Goal: Information Seeking & Learning: Learn about a topic

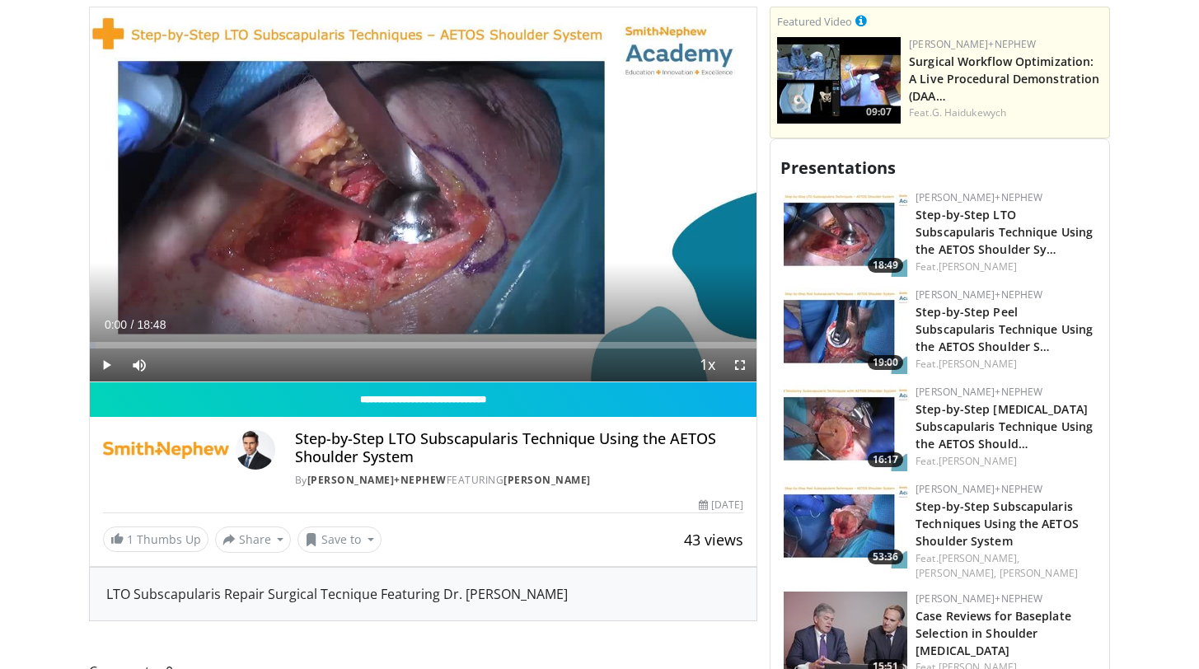
scroll to position [423, 0]
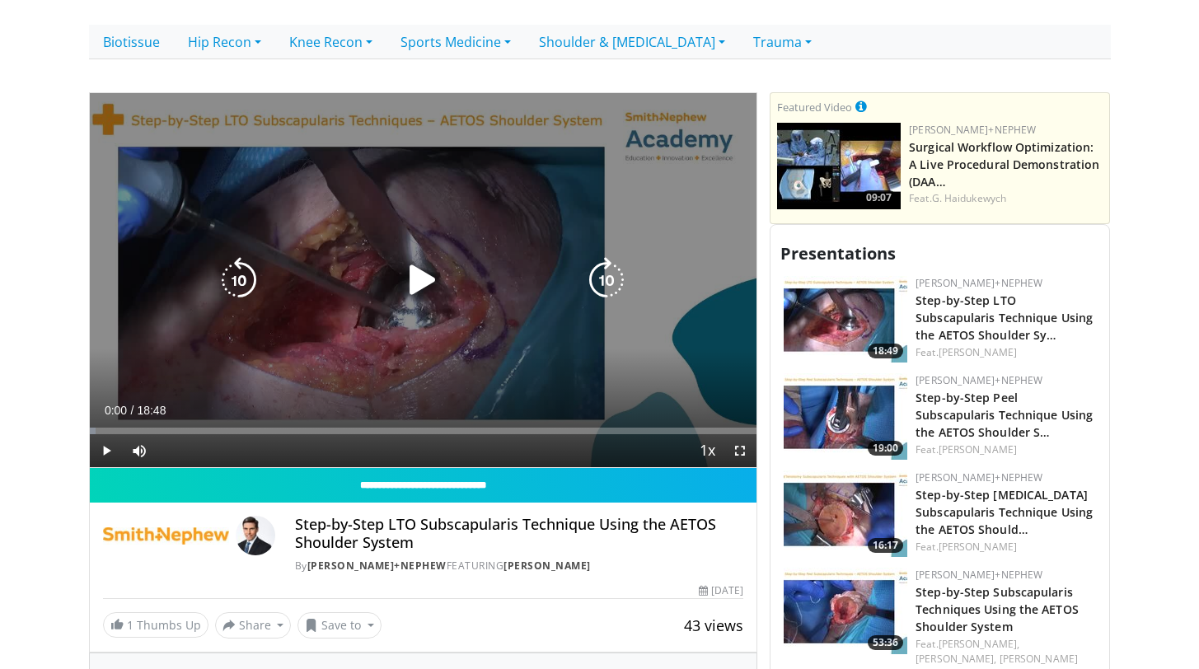
click at [406, 257] on icon "Video Player" at bounding box center [423, 280] width 46 height 46
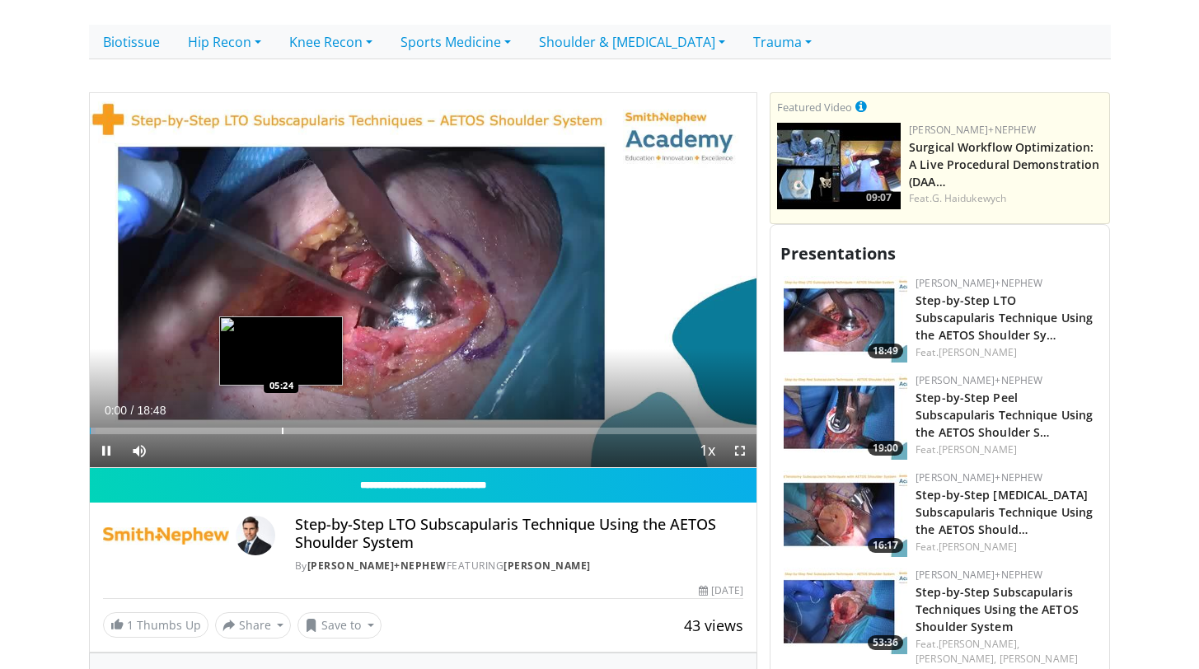
click at [282, 428] on div "Progress Bar" at bounding box center [283, 431] width 2 height 7
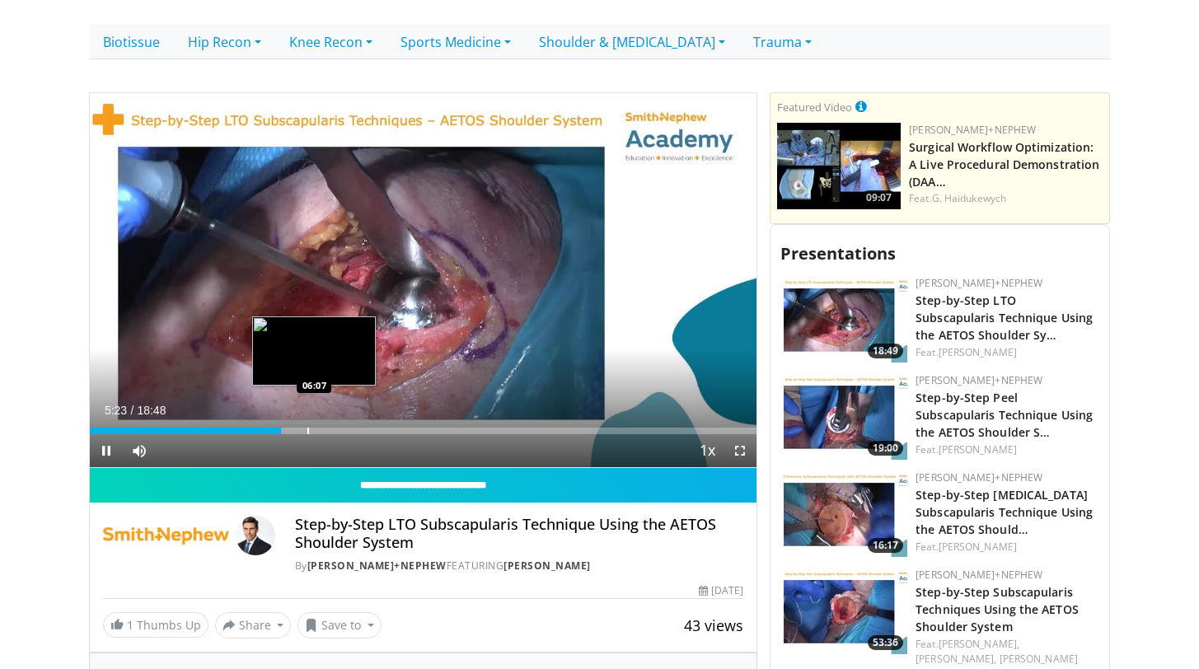
click at [309, 428] on div "Progress Bar" at bounding box center [308, 431] width 2 height 7
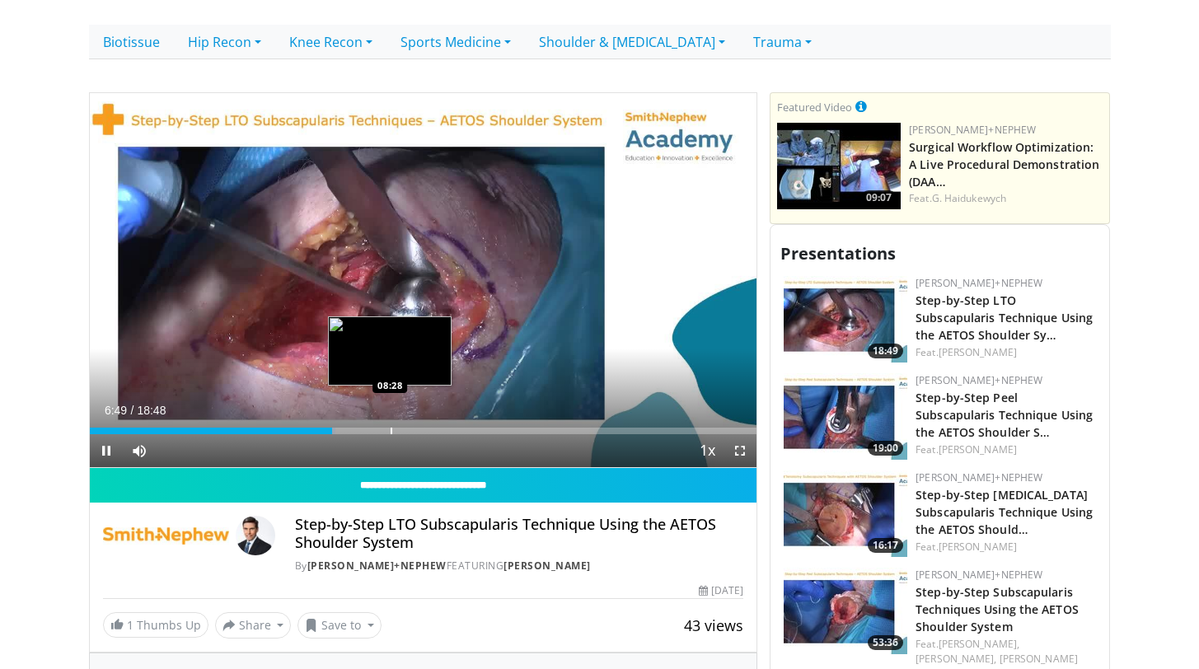
click at [390, 428] on div "Progress Bar" at bounding box center [391, 431] width 2 height 7
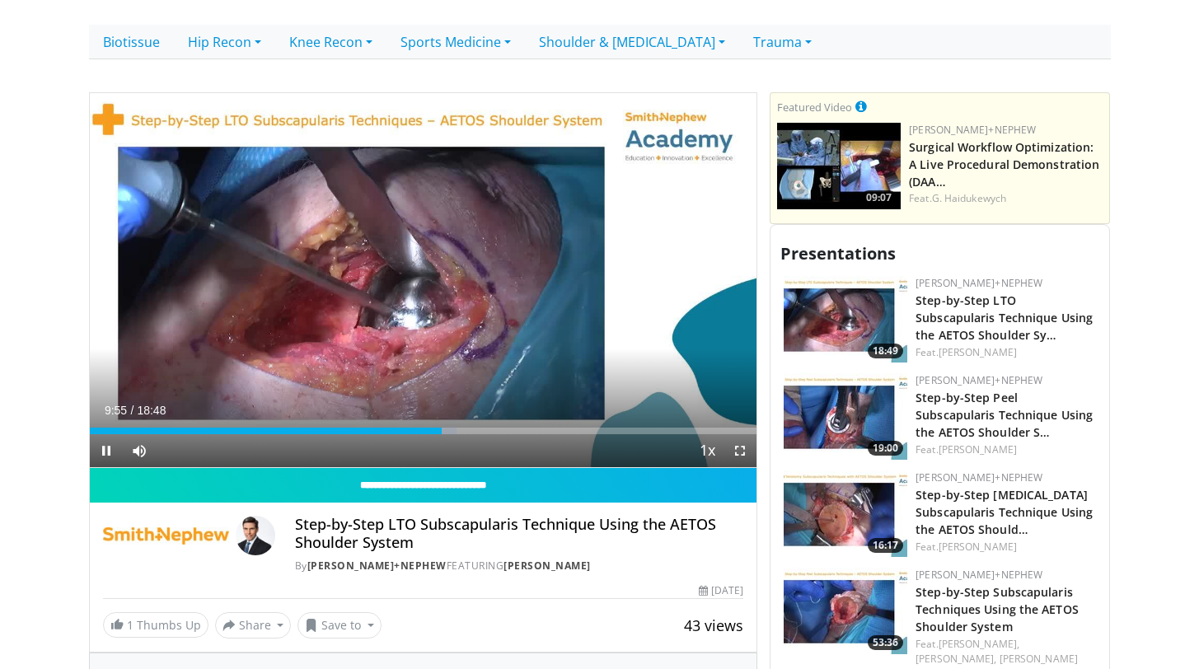
click at [738, 435] on span "Video Player" at bounding box center [739, 450] width 33 height 33
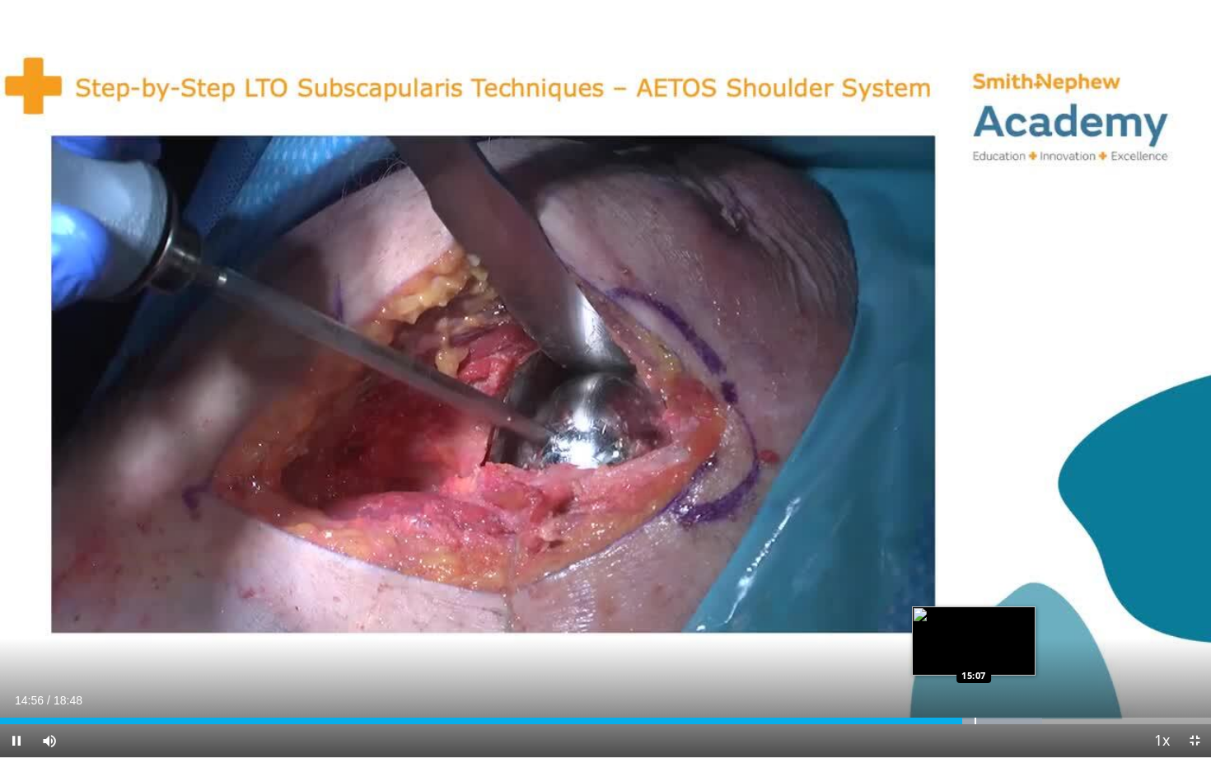
click at [975, 668] on div "Progress Bar" at bounding box center [976, 721] width 2 height 7
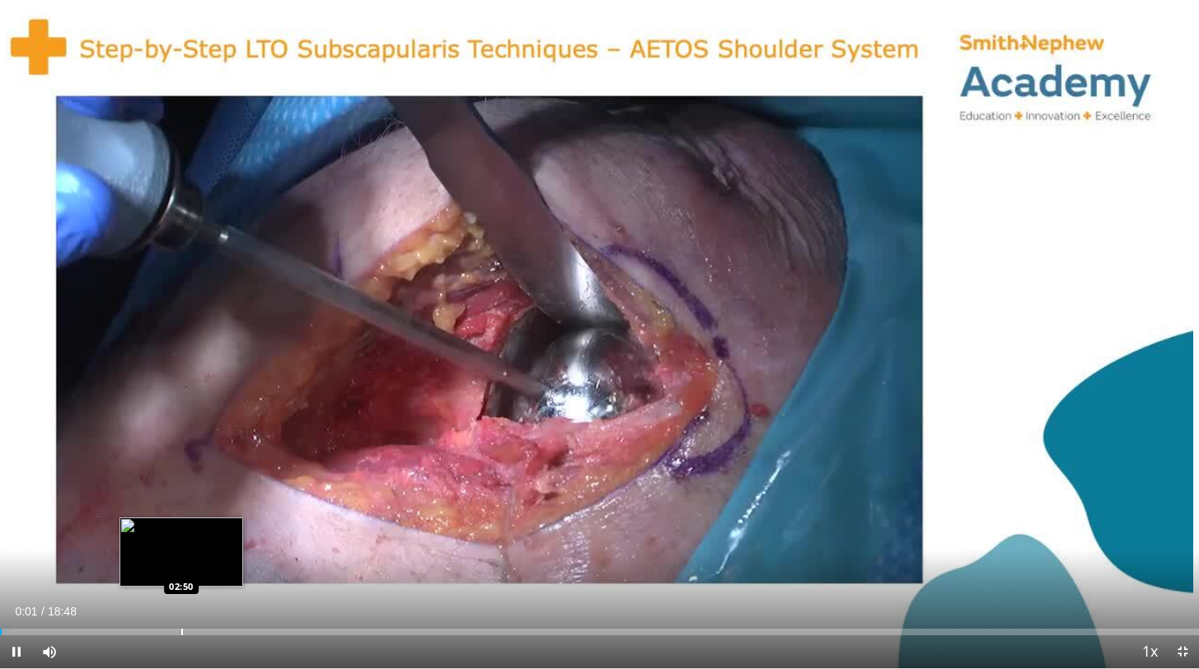
click at [181, 630] on div "Progress Bar" at bounding box center [182, 632] width 2 height 7
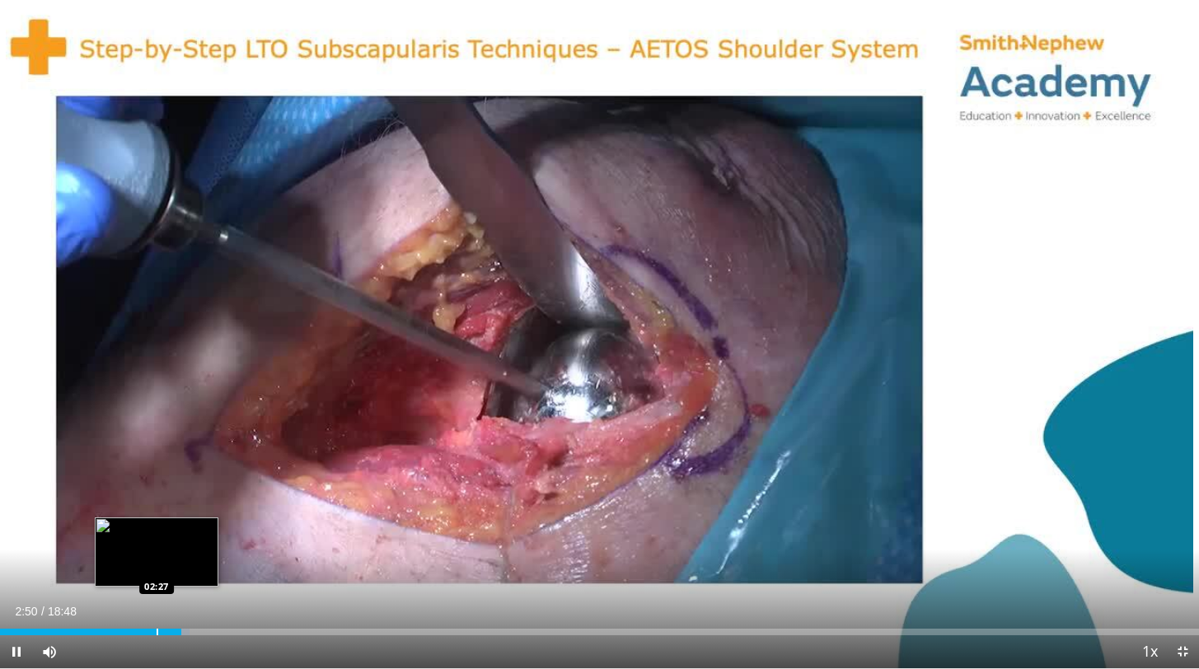
click at [157, 630] on div "Progress Bar" at bounding box center [158, 632] width 2 height 7
click at [127, 629] on div "Progress Bar" at bounding box center [128, 632] width 2 height 7
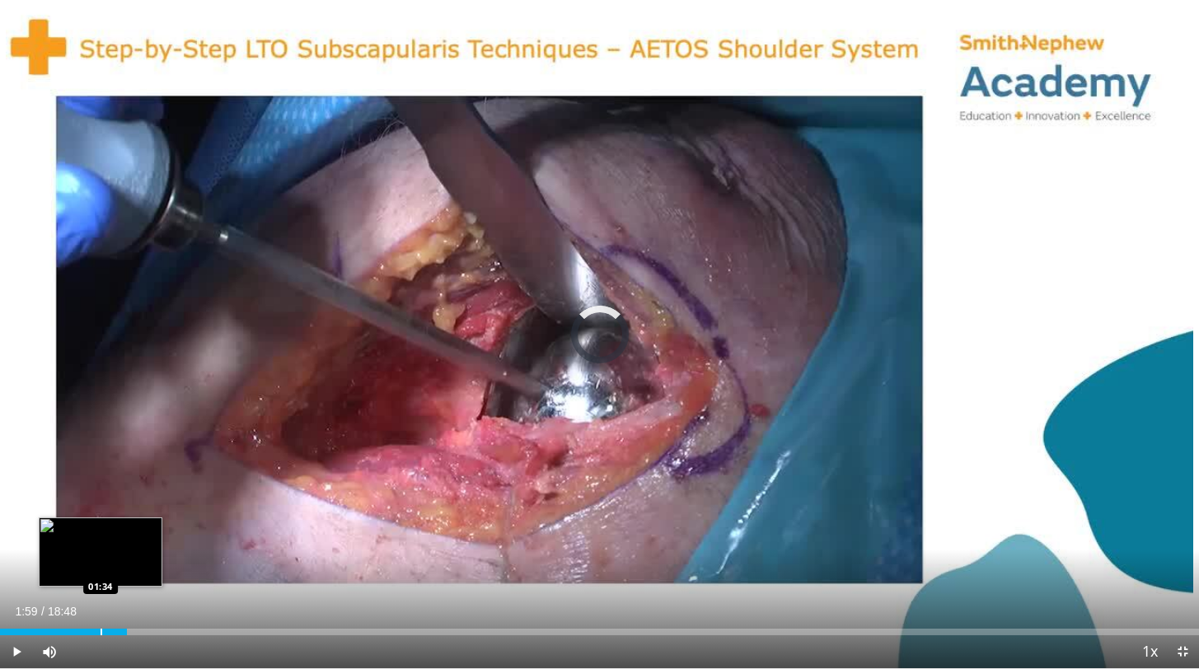
click at [101, 628] on div "Loaded : 10.54% 01:59 01:34" at bounding box center [599, 627] width 1199 height 16
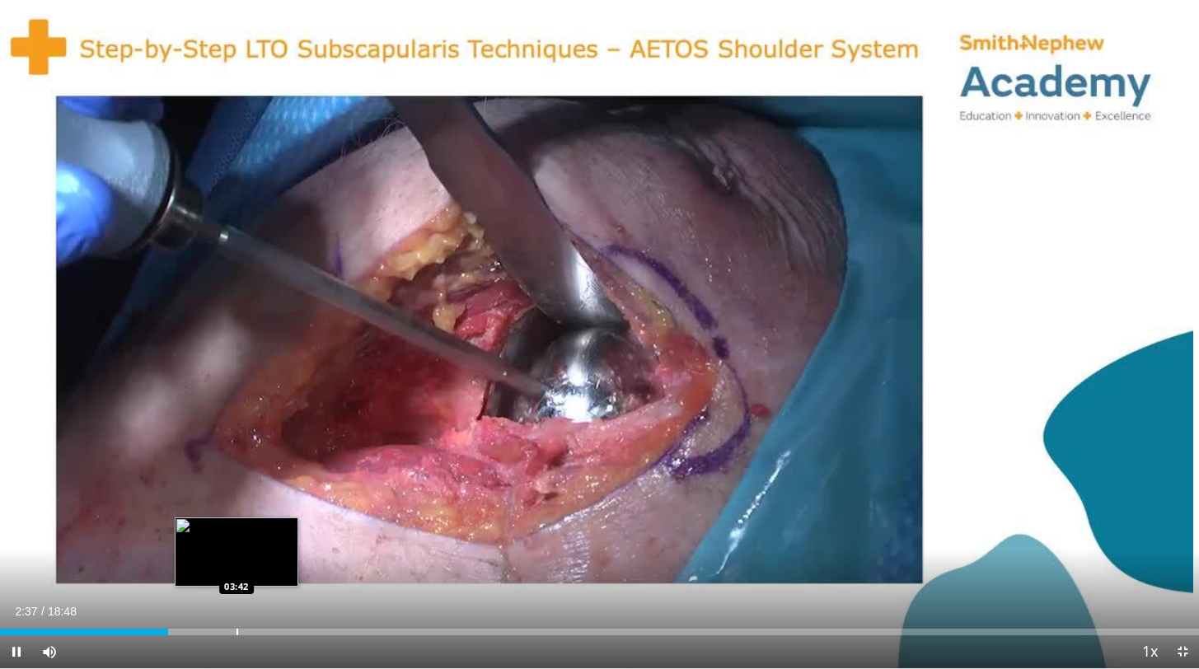
click at [236, 632] on div "Progress Bar" at bounding box center [237, 632] width 2 height 7
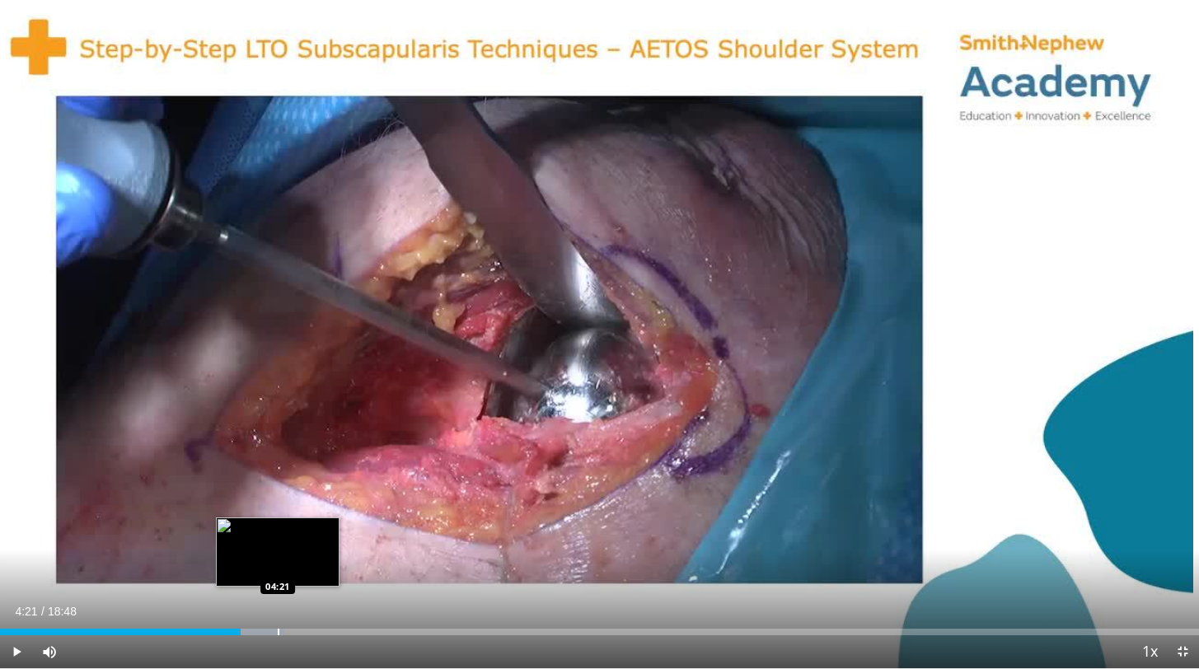
click at [278, 631] on div "Progress Bar" at bounding box center [279, 632] width 2 height 7
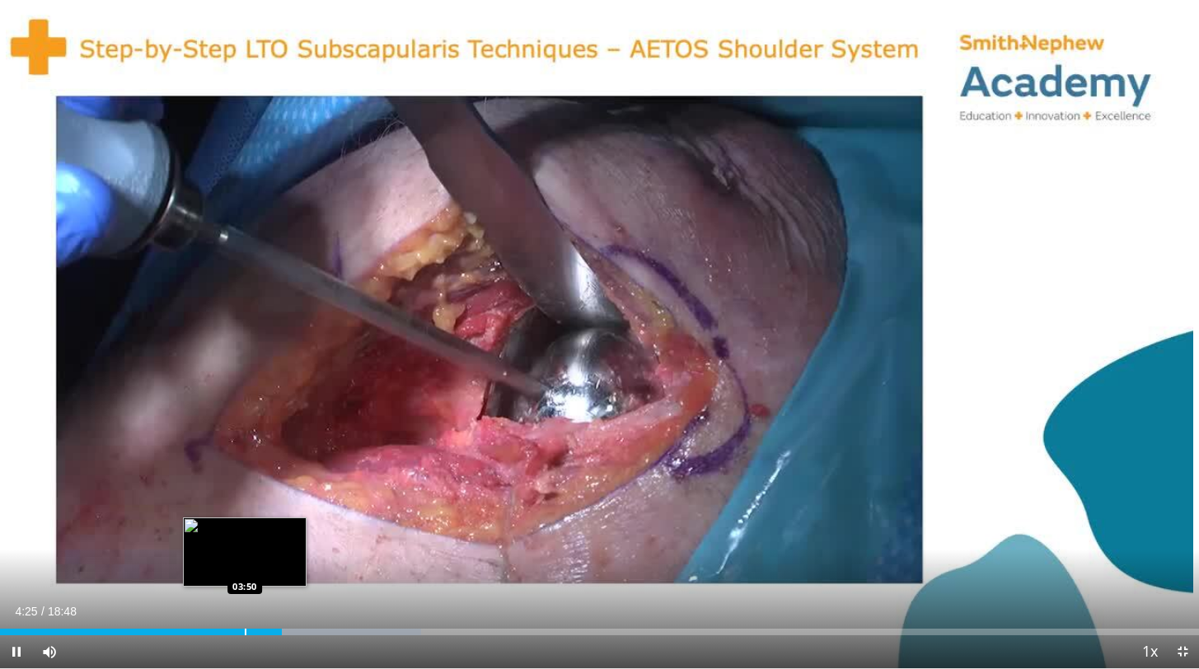
click at [245, 629] on div "Progress Bar" at bounding box center [246, 632] width 2 height 7
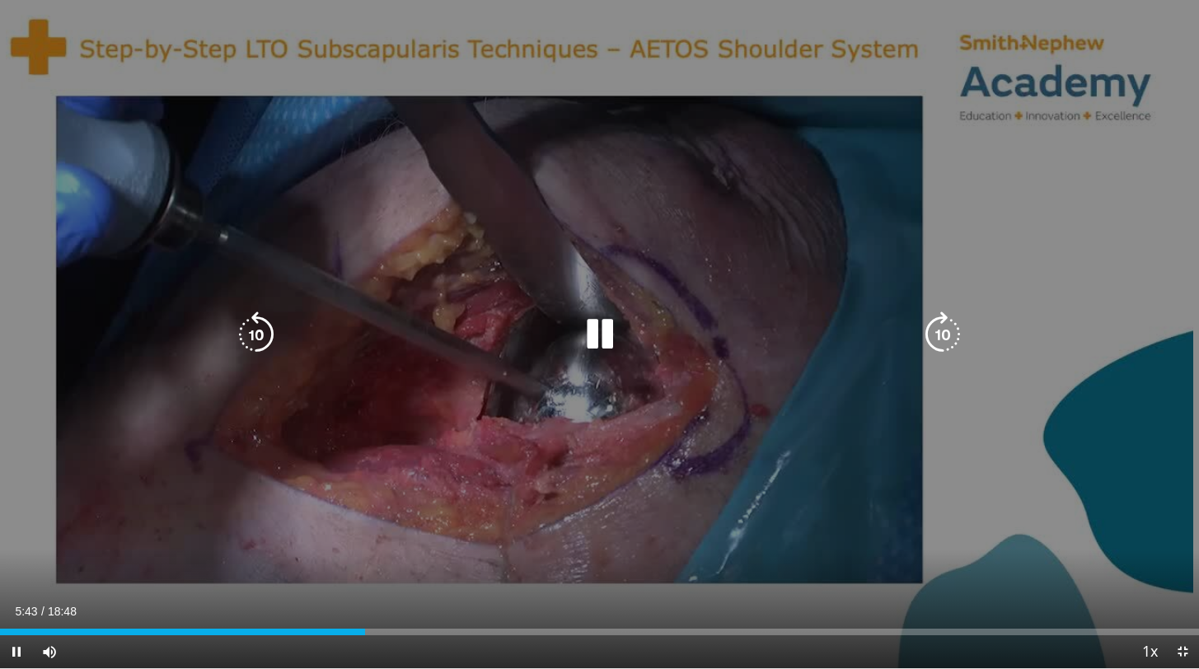
click at [938, 329] on icon "Video Player" at bounding box center [942, 334] width 46 height 46
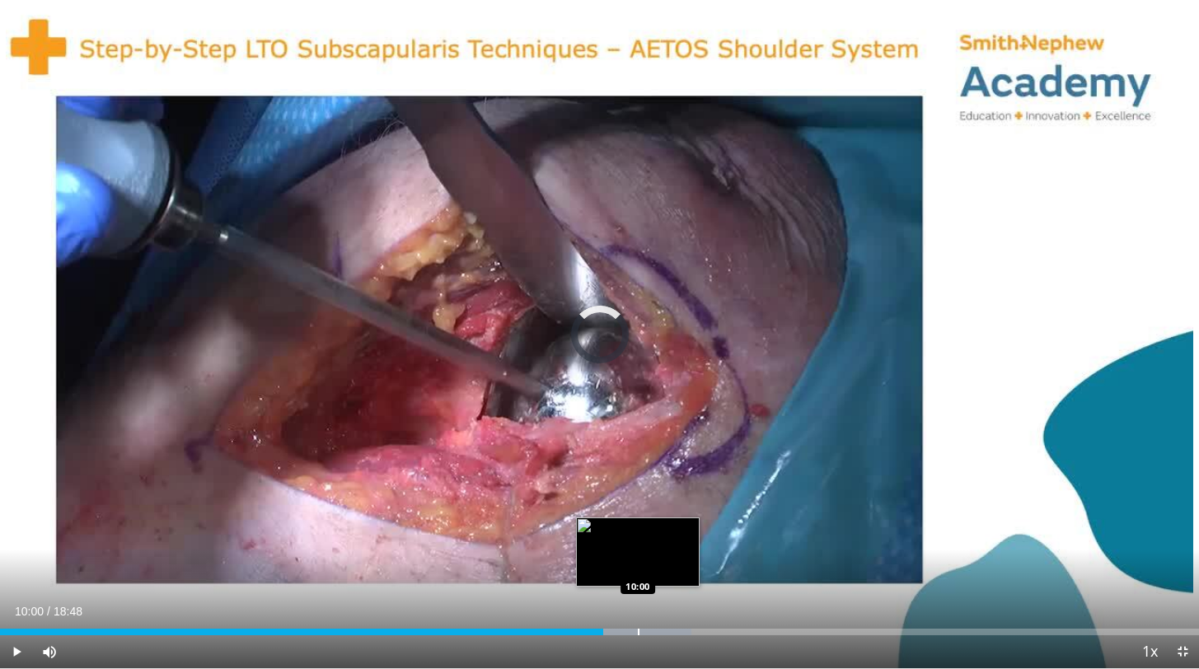
click at [638, 631] on div "Progress Bar" at bounding box center [639, 632] width 2 height 7
click at [659, 632] on div "Progress Bar" at bounding box center [660, 632] width 2 height 7
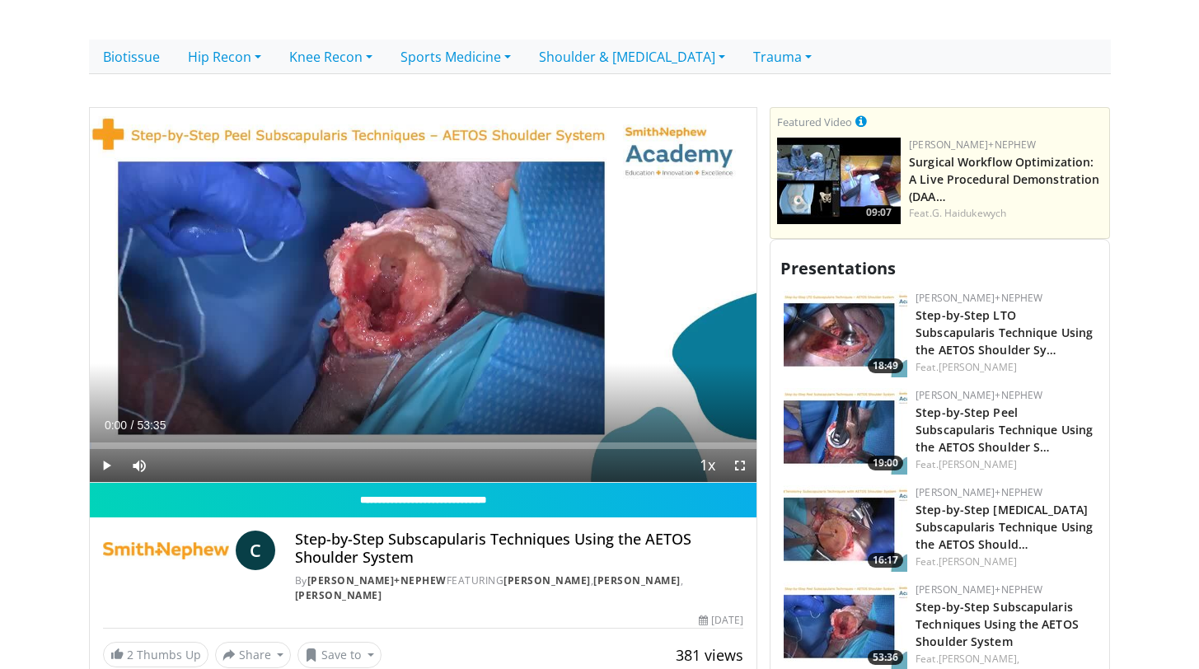
scroll to position [100, 0]
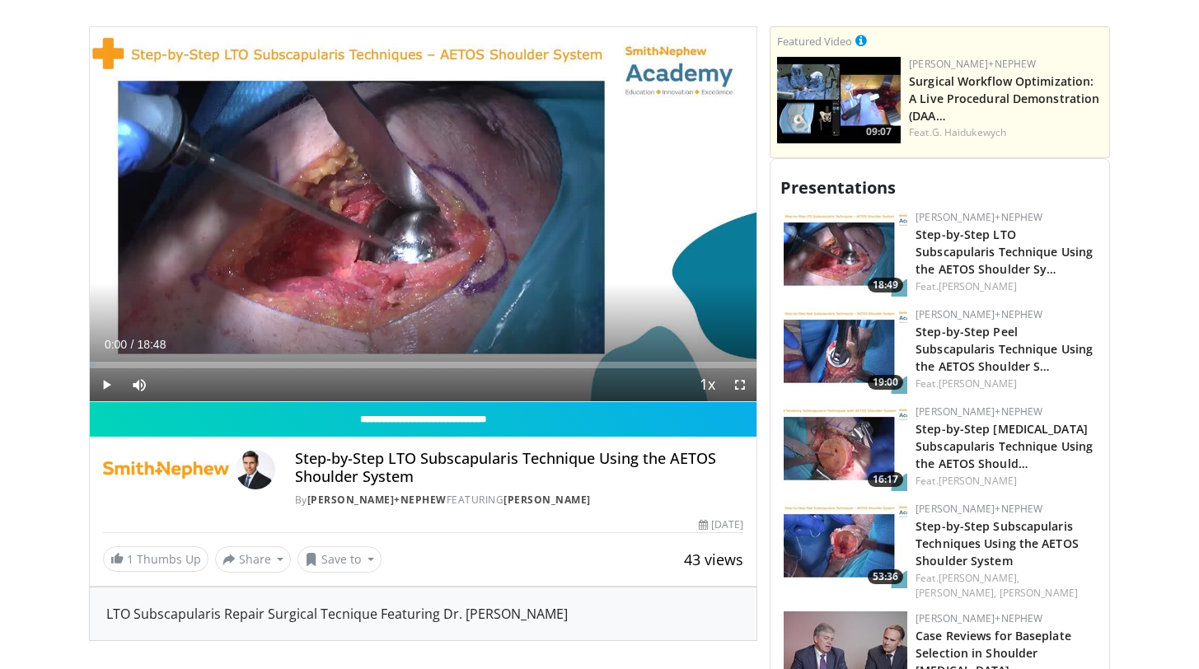
scroll to position [497, 0]
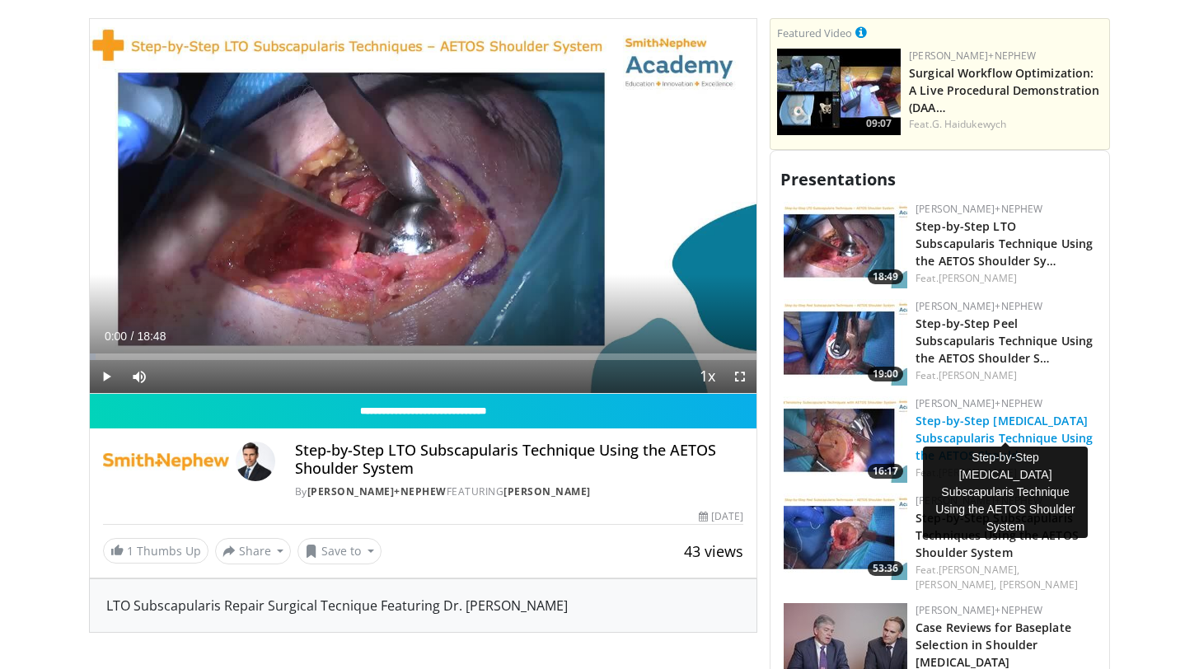
click at [956, 420] on link "Step-by-Step [MEDICAL_DATA] Subscapularis Technique Using the AETOS Should…" at bounding box center [1003, 438] width 177 height 50
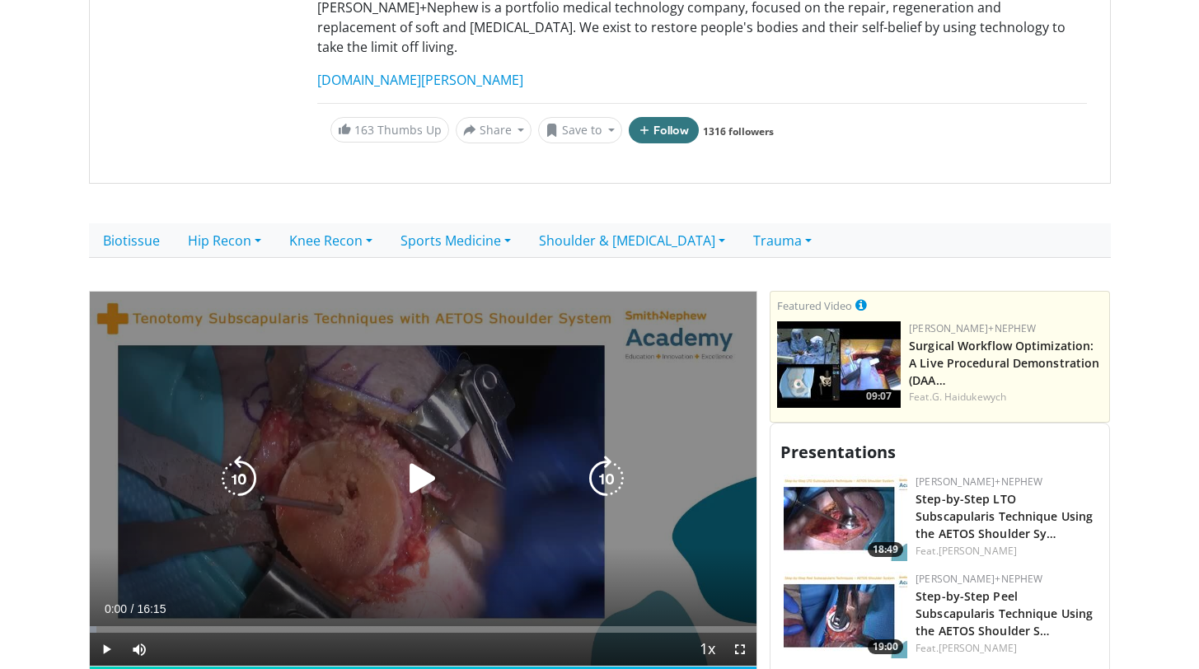
scroll to position [306, 0]
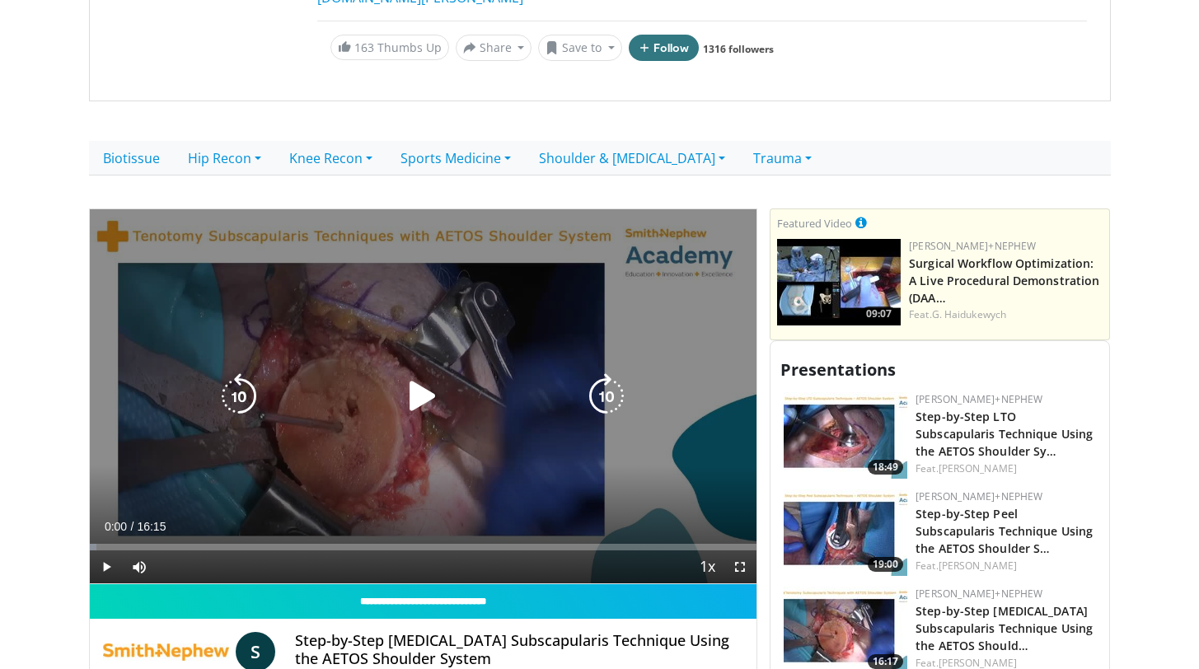
click at [421, 373] on icon "Video Player" at bounding box center [423, 396] width 46 height 46
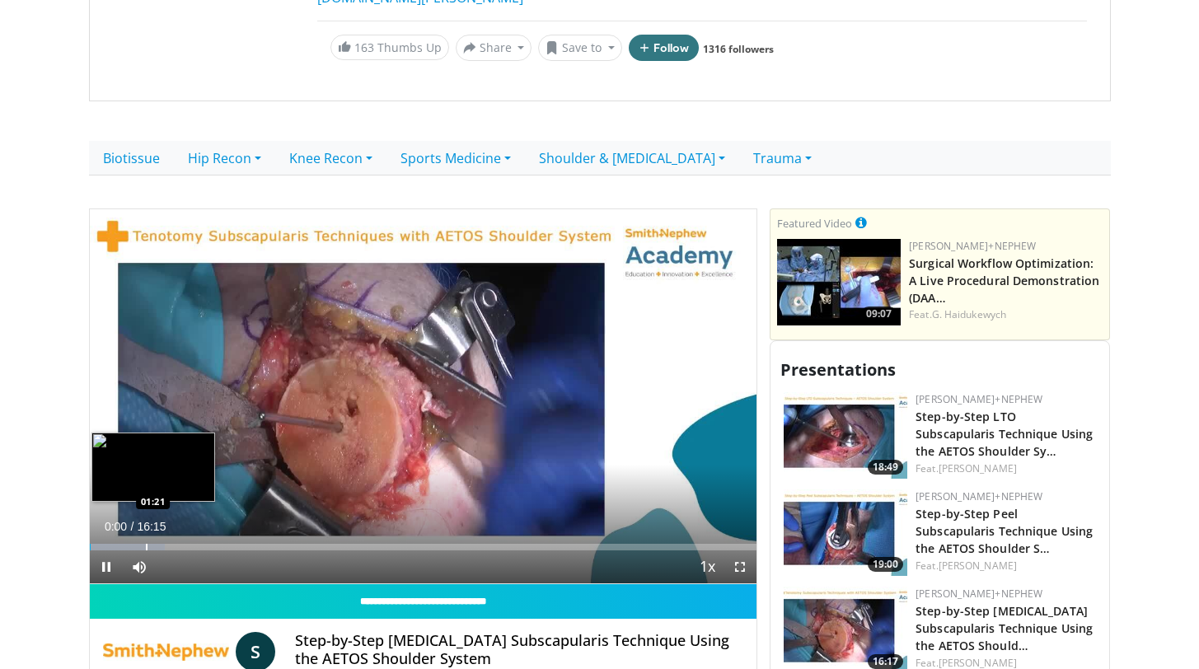
click at [146, 544] on div "Progress Bar" at bounding box center [147, 547] width 2 height 7
click at [161, 544] on div "Progress Bar" at bounding box center [162, 547] width 2 height 7
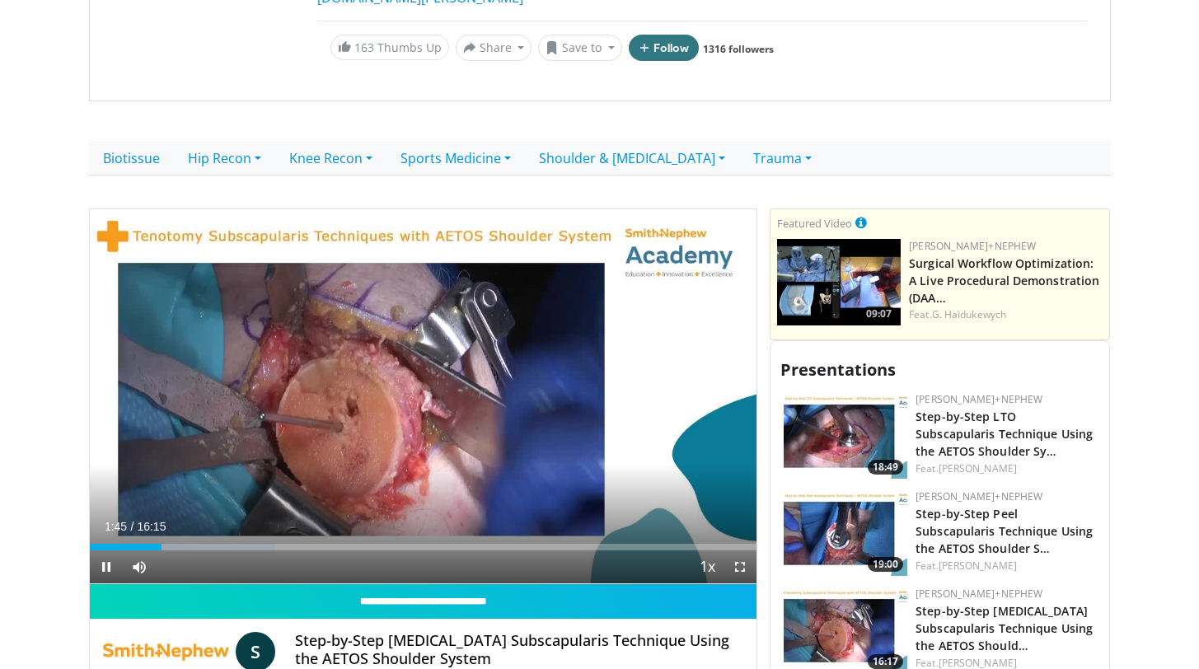
click at [193, 550] on div "Current Time 1:45 / Duration 16:15 Pause Skip Backward Skip Forward Mute Loaded…" at bounding box center [423, 566] width 667 height 33
click at [226, 535] on div "Loaded : 27.69% 01:46 02:10" at bounding box center [423, 543] width 667 height 16
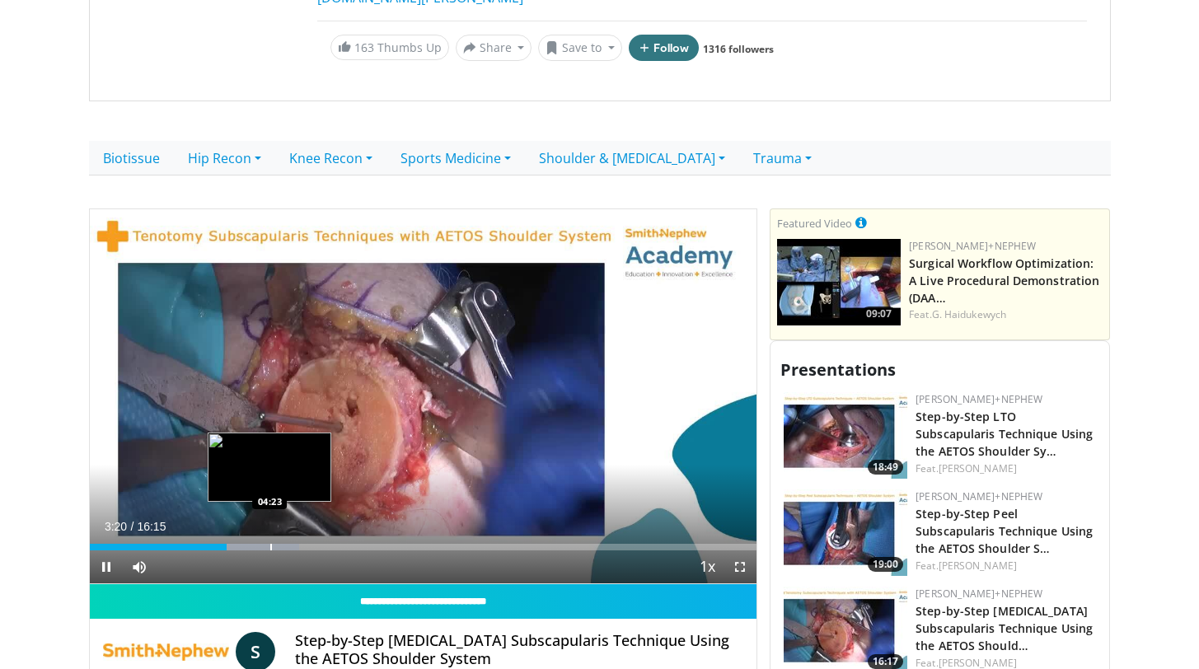
click at [272, 544] on div "Progress Bar" at bounding box center [271, 547] width 2 height 7
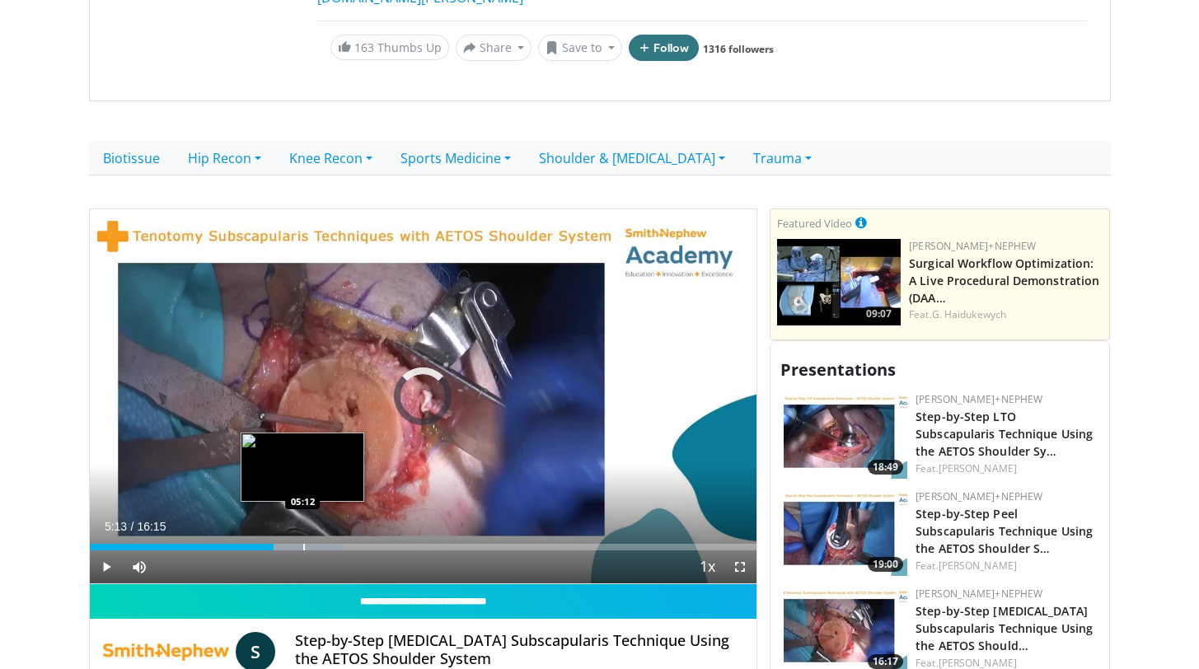
click at [303, 544] on div "Progress Bar" at bounding box center [304, 547] width 2 height 7
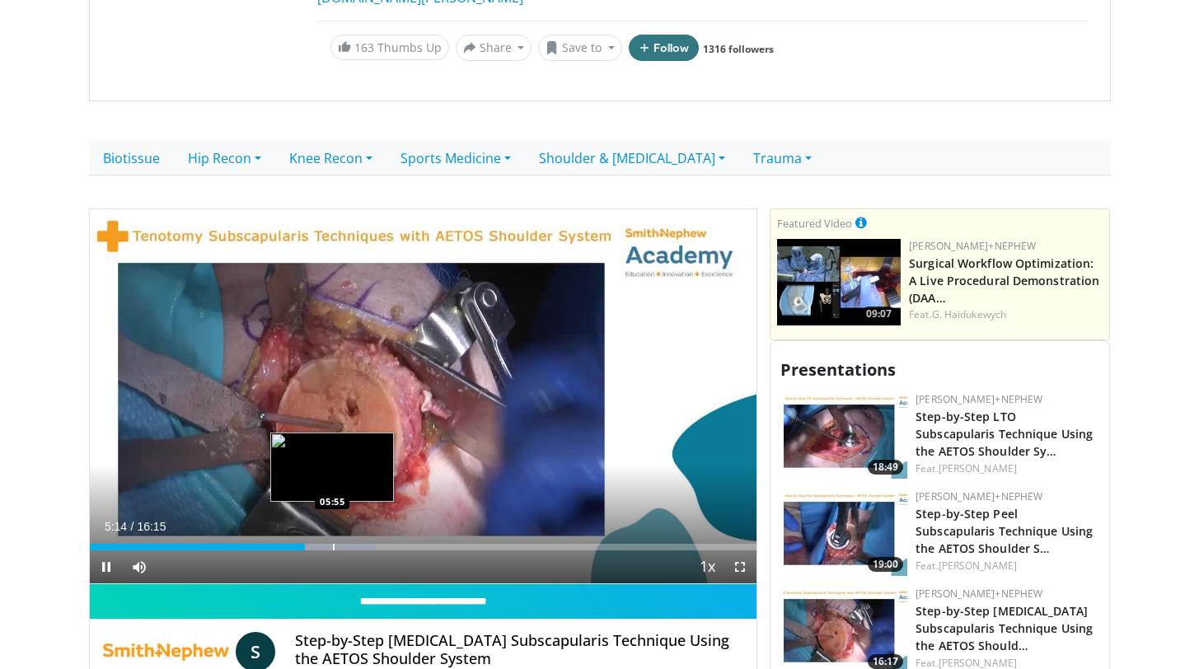
click at [333, 544] on div "Progress Bar" at bounding box center [334, 547] width 2 height 7
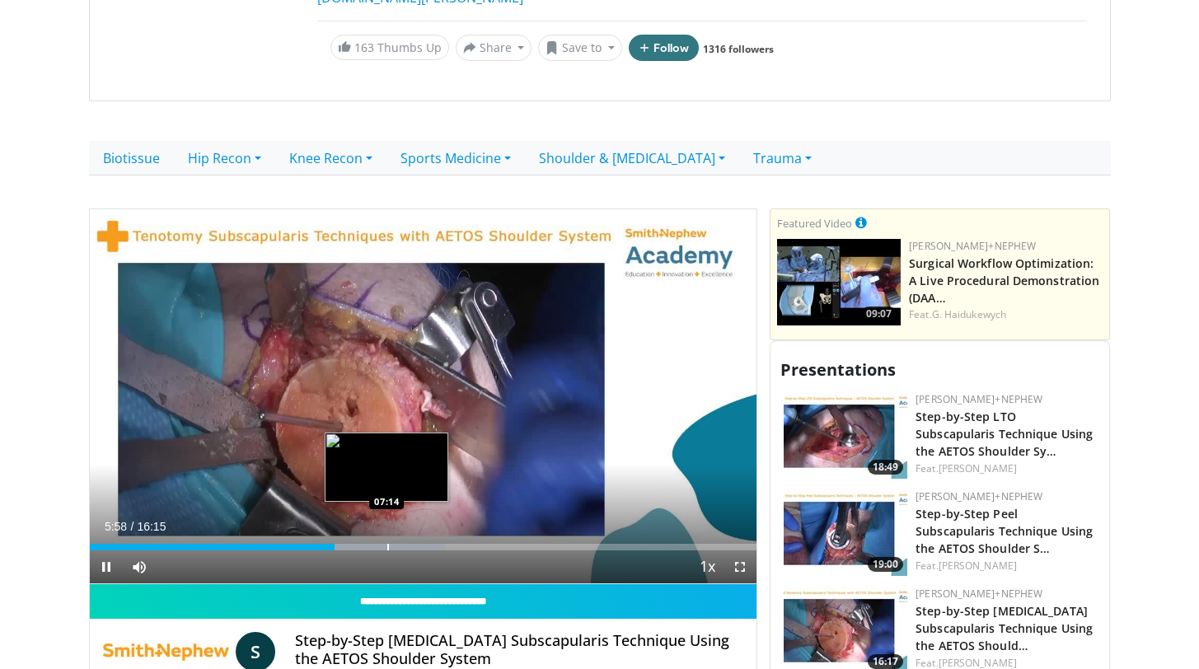
click at [387, 544] on div "Progress Bar" at bounding box center [388, 547] width 2 height 7
click at [408, 544] on div "Progress Bar" at bounding box center [409, 547] width 2 height 7
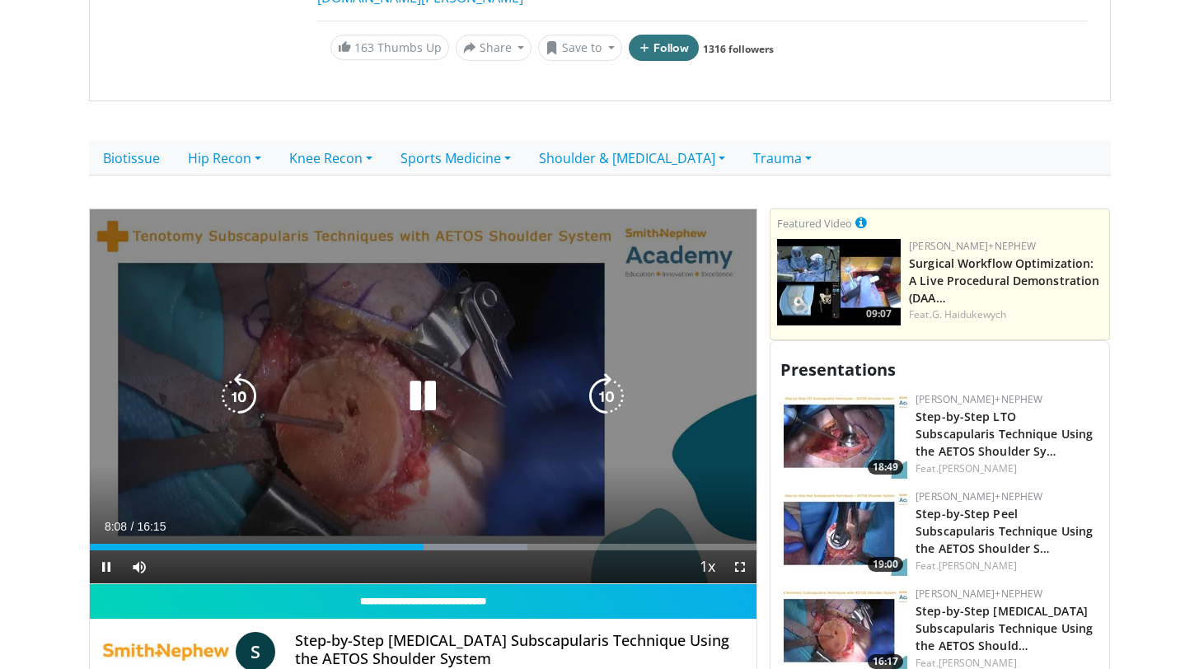
click at [603, 387] on icon "Video Player" at bounding box center [606, 396] width 46 height 46
click at [608, 376] on icon "Video Player" at bounding box center [606, 396] width 46 height 46
click at [610, 375] on icon "Video Player" at bounding box center [606, 396] width 46 height 46
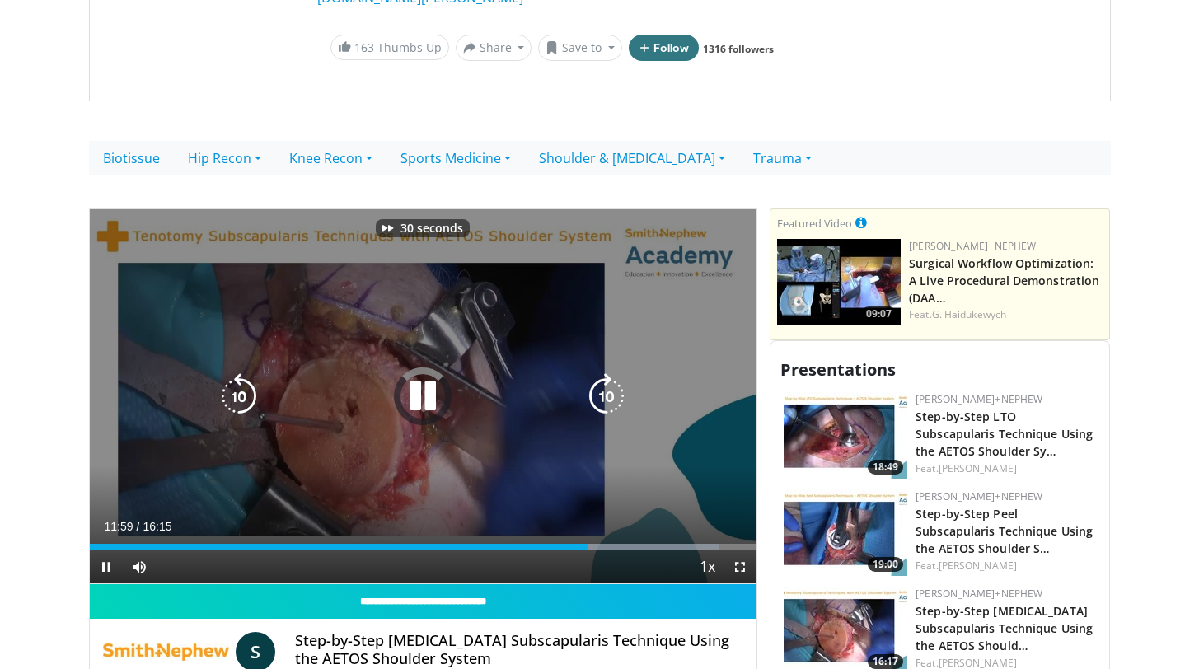
click at [610, 375] on icon "Video Player" at bounding box center [606, 396] width 46 height 46
click at [228, 373] on icon "Video Player" at bounding box center [239, 396] width 46 height 46
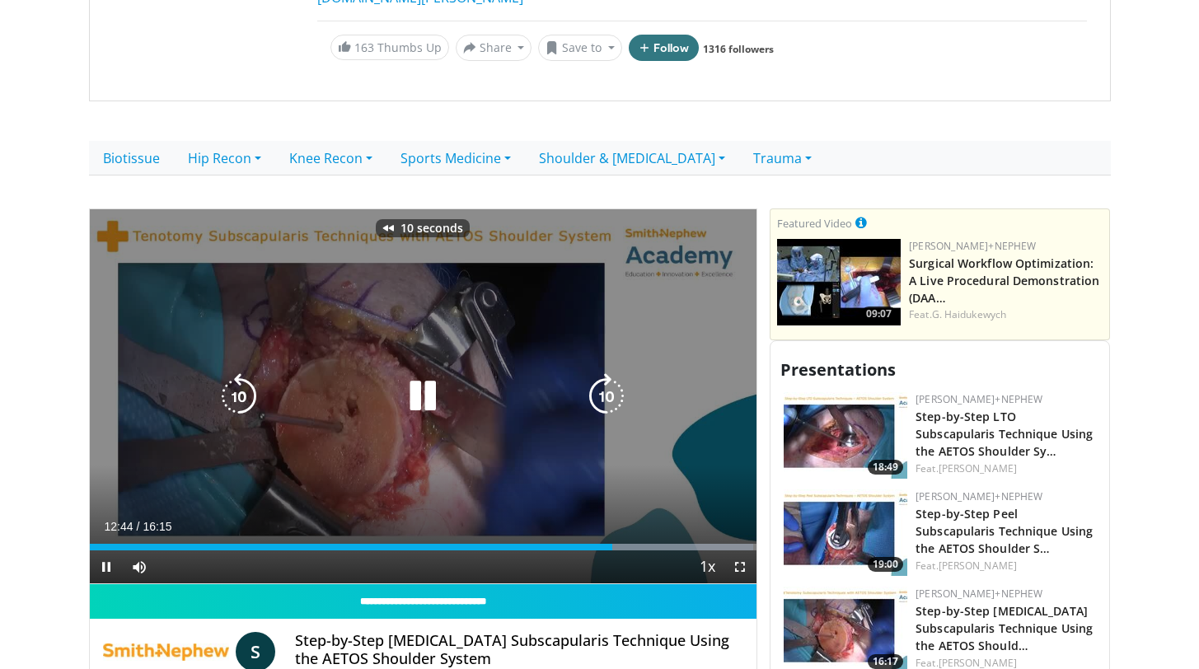
click at [228, 373] on icon "Video Player" at bounding box center [239, 396] width 46 height 46
click at [610, 373] on icon "Video Player" at bounding box center [606, 396] width 46 height 46
click at [604, 373] on icon "Video Player" at bounding box center [606, 396] width 46 height 46
click at [603, 373] on icon "Video Player" at bounding box center [606, 396] width 46 height 46
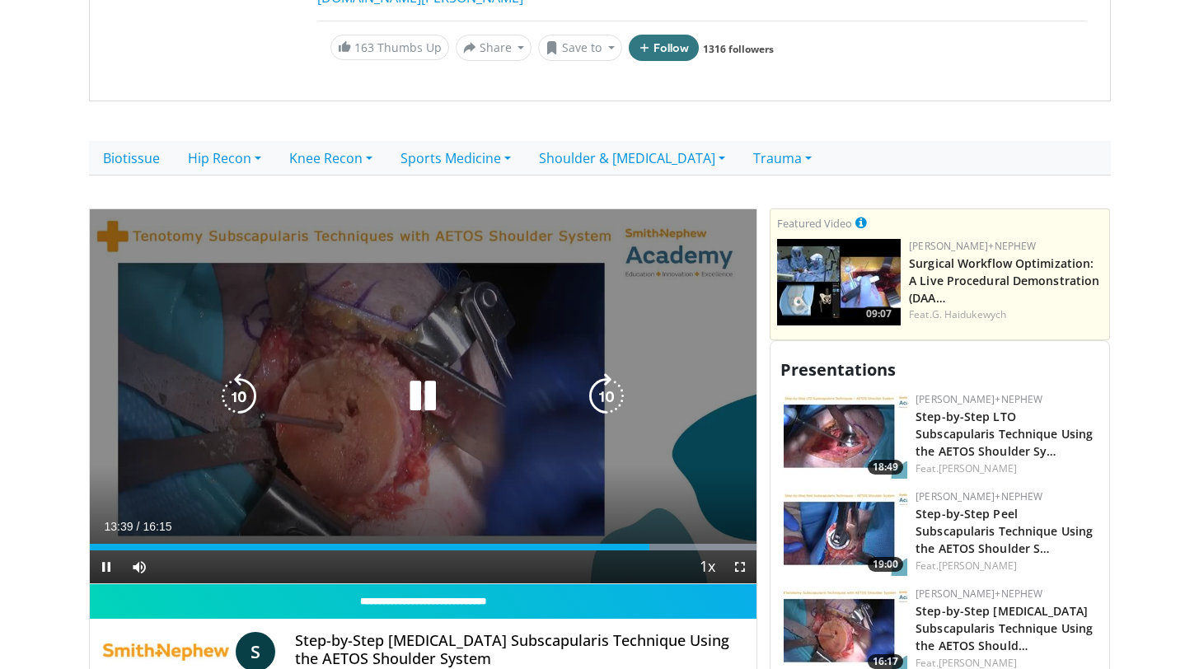
click at [605, 376] on icon "Video Player" at bounding box center [606, 396] width 46 height 46
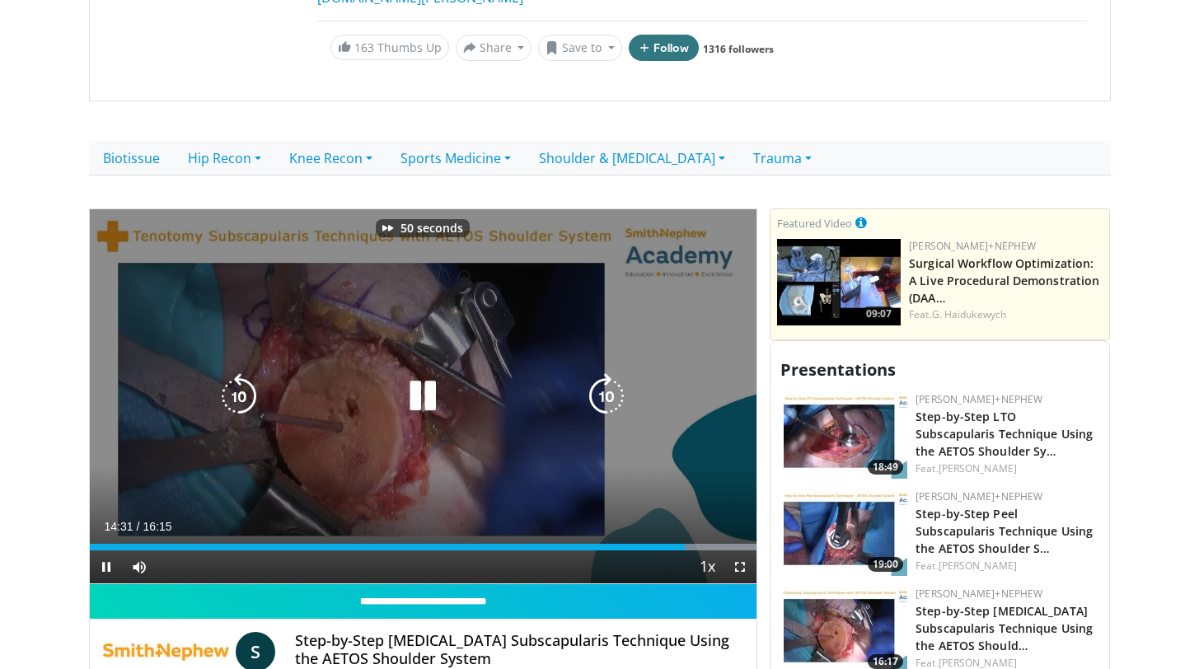
click at [605, 376] on icon "Video Player" at bounding box center [606, 396] width 46 height 46
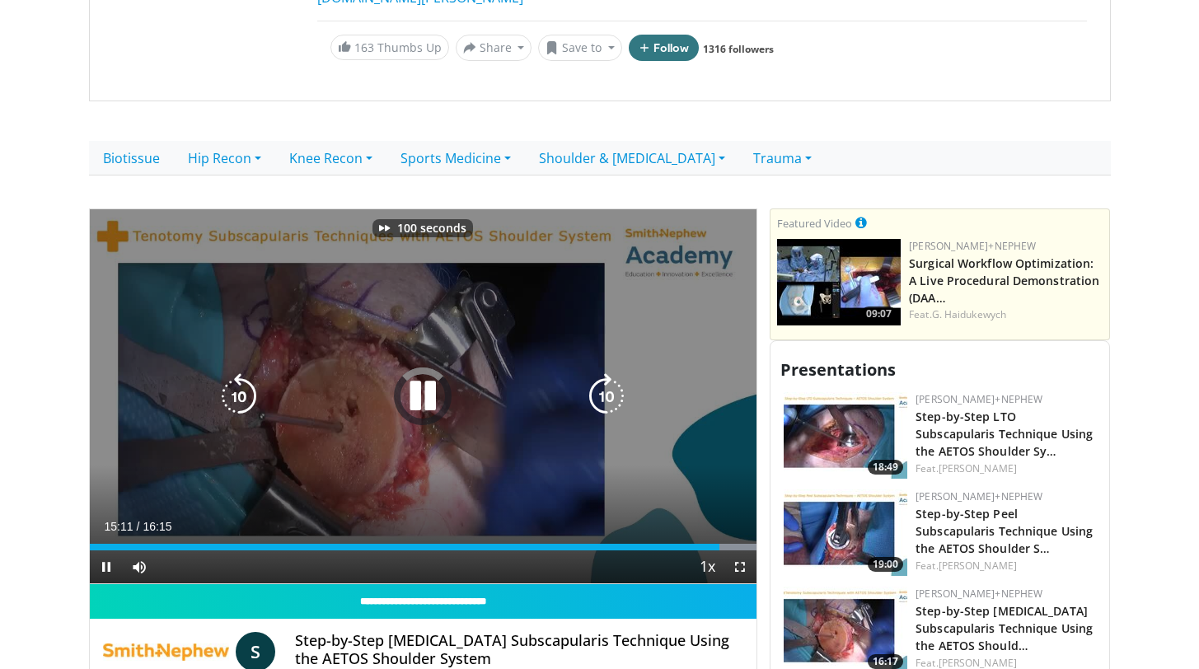
click at [605, 376] on icon "Video Player" at bounding box center [606, 396] width 46 height 46
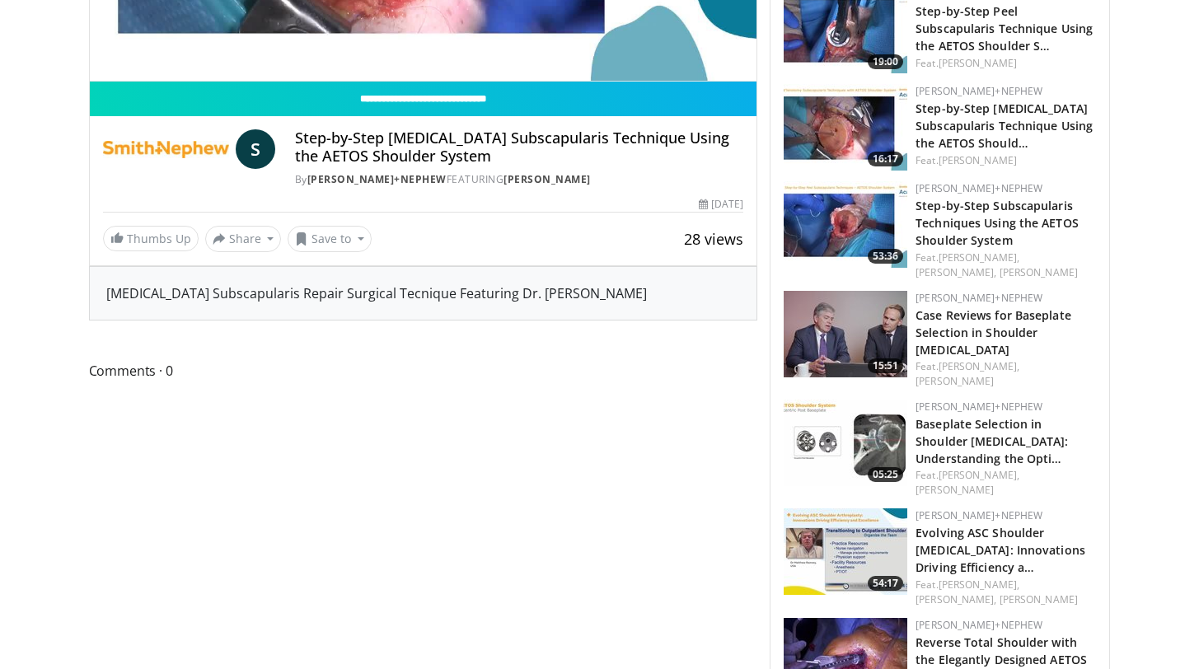
scroll to position [810, 0]
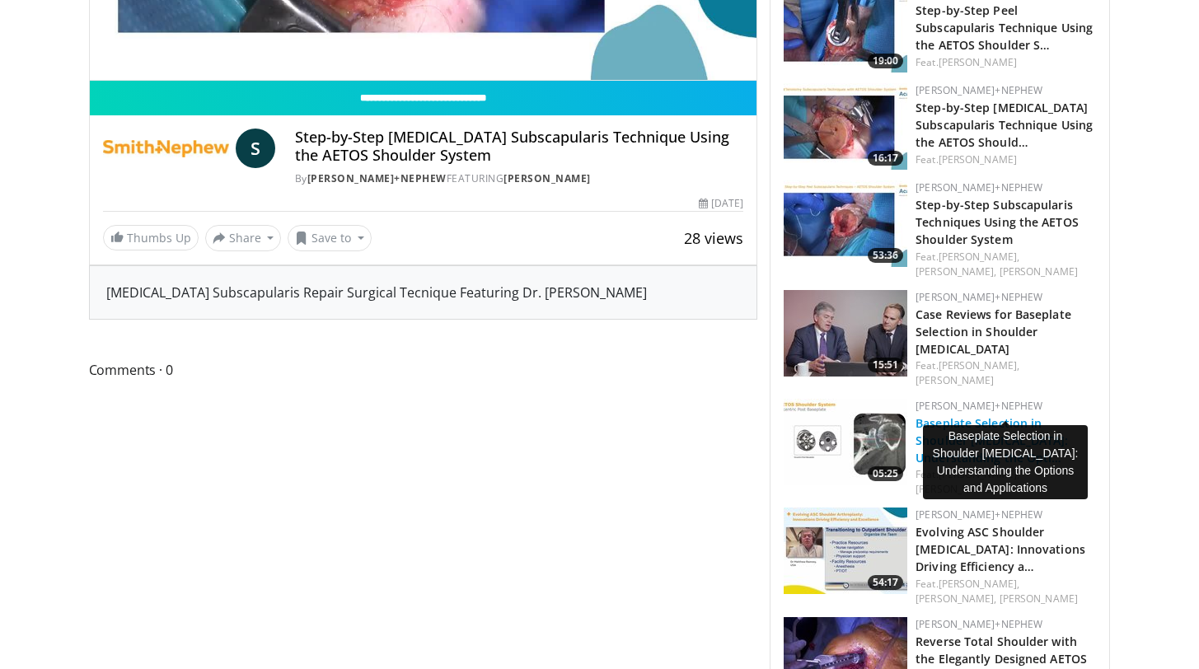
click at [942, 415] on link "Baseplate Selection in Shoulder [MEDICAL_DATA]: Understanding the Opti…" at bounding box center [991, 440] width 152 height 50
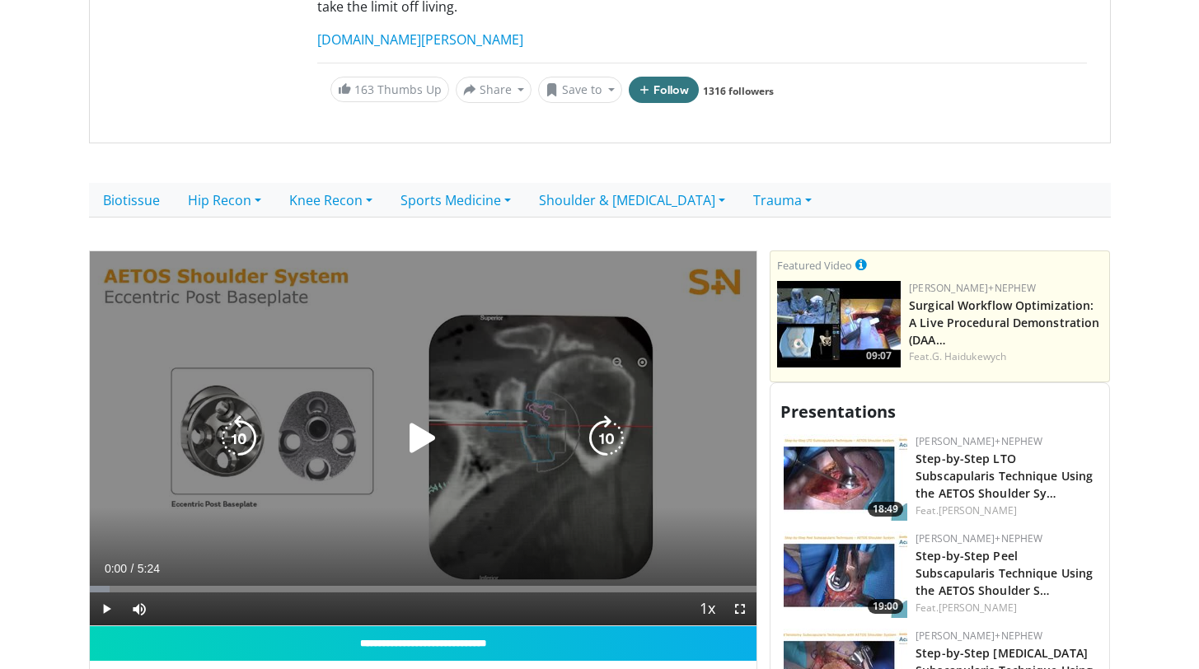
scroll to position [390, 0]
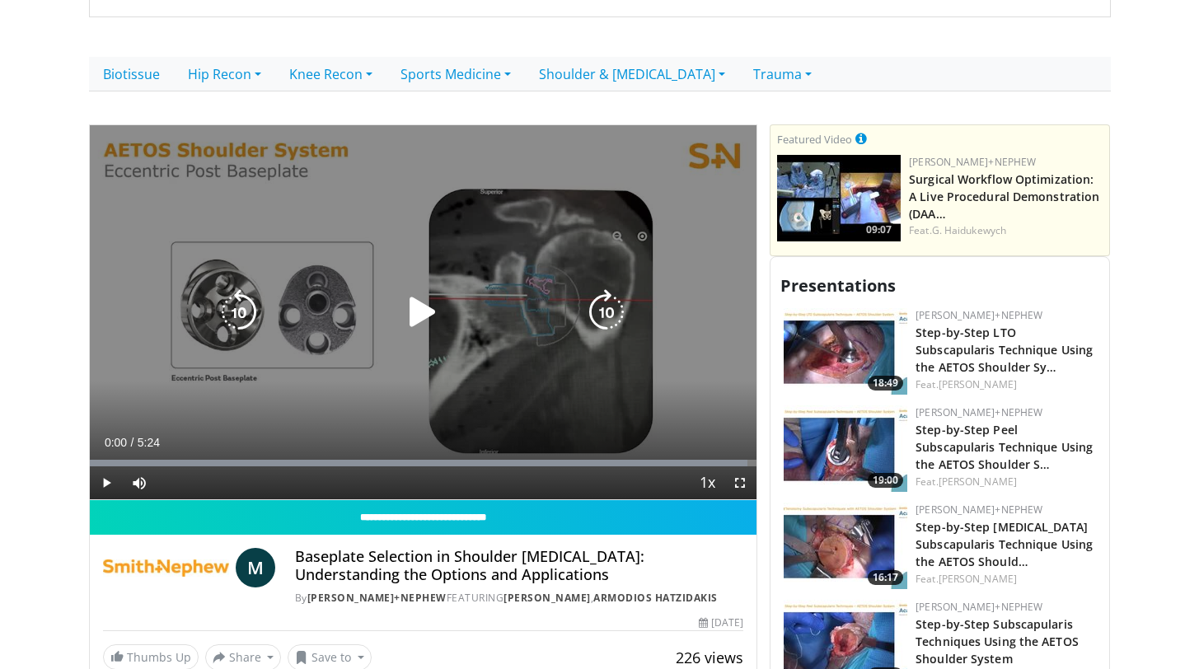
click at [423, 289] on icon "Video Player" at bounding box center [423, 312] width 46 height 46
click at [615, 291] on icon "Video Player" at bounding box center [606, 312] width 46 height 46
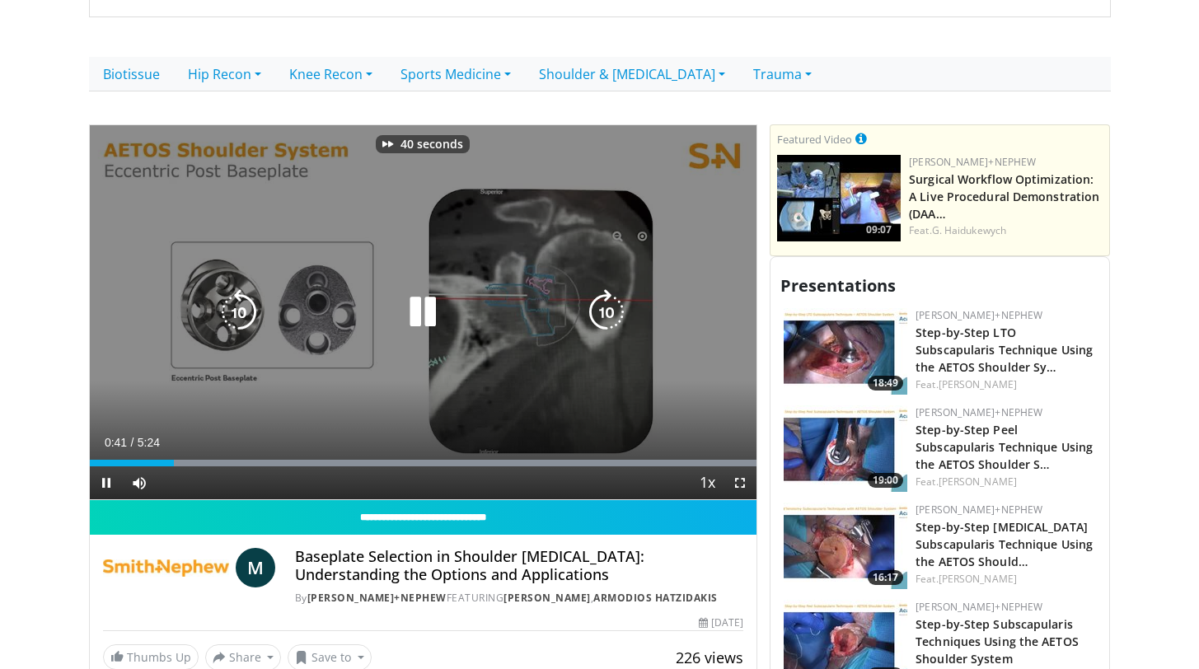
click at [615, 291] on icon "Video Player" at bounding box center [606, 312] width 46 height 46
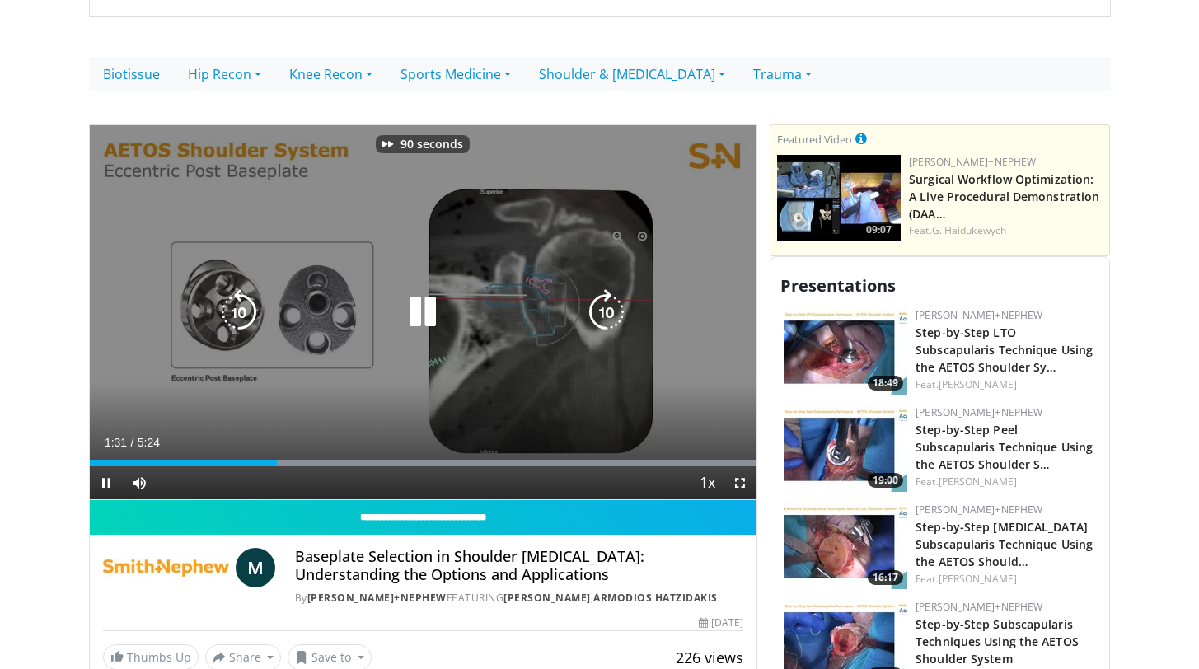
click at [615, 291] on icon "Video Player" at bounding box center [606, 312] width 46 height 46
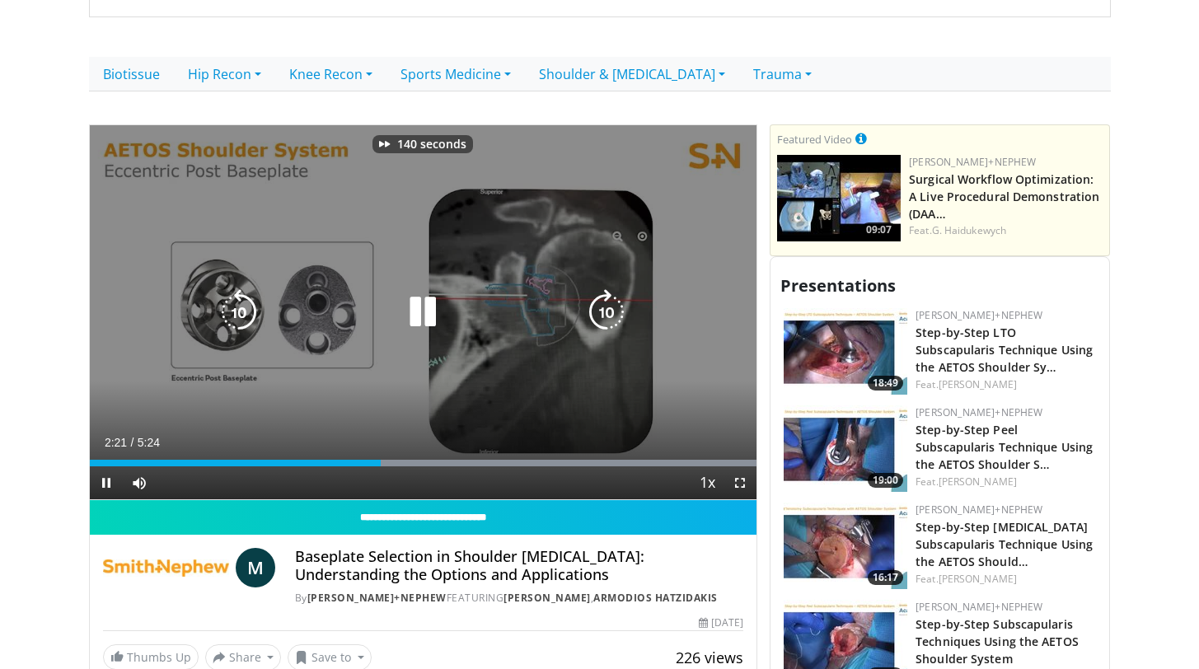
click at [615, 291] on icon "Video Player" at bounding box center [606, 312] width 46 height 46
